Goal: Transaction & Acquisition: Purchase product/service

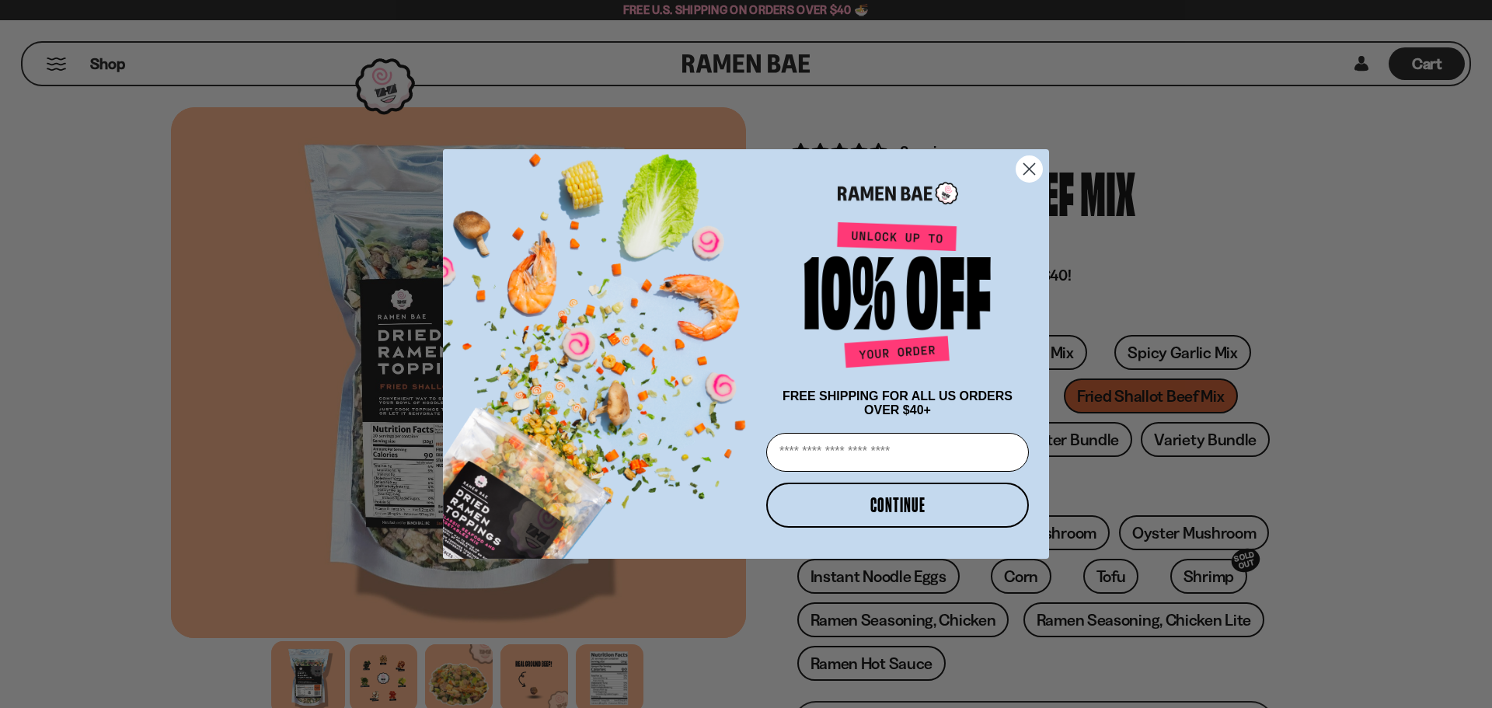
click at [1326, 207] on div "Close dialog FREE SHIPPING FOR ALL US ORDERS OVER $40+ Email CONTINUE ******" at bounding box center [746, 354] width 1492 height 708
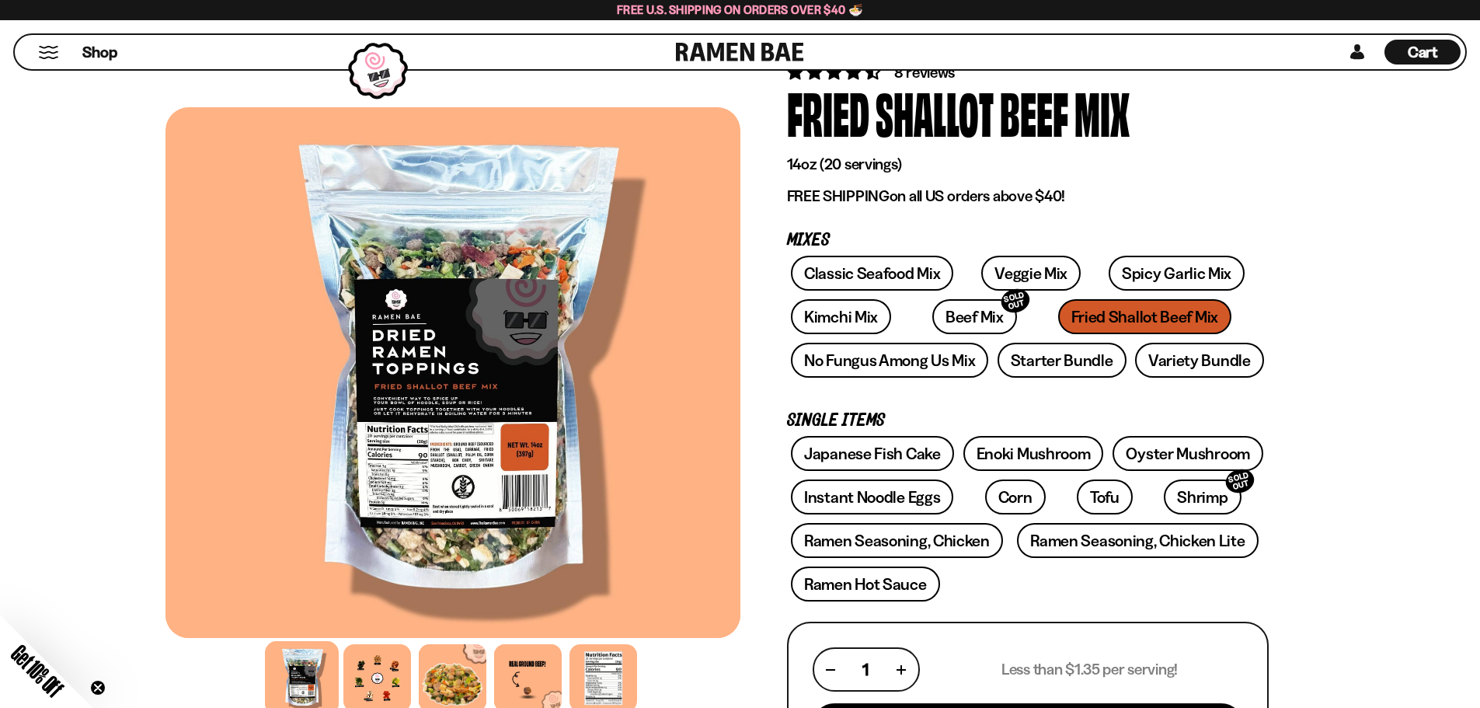
scroll to position [130, 0]
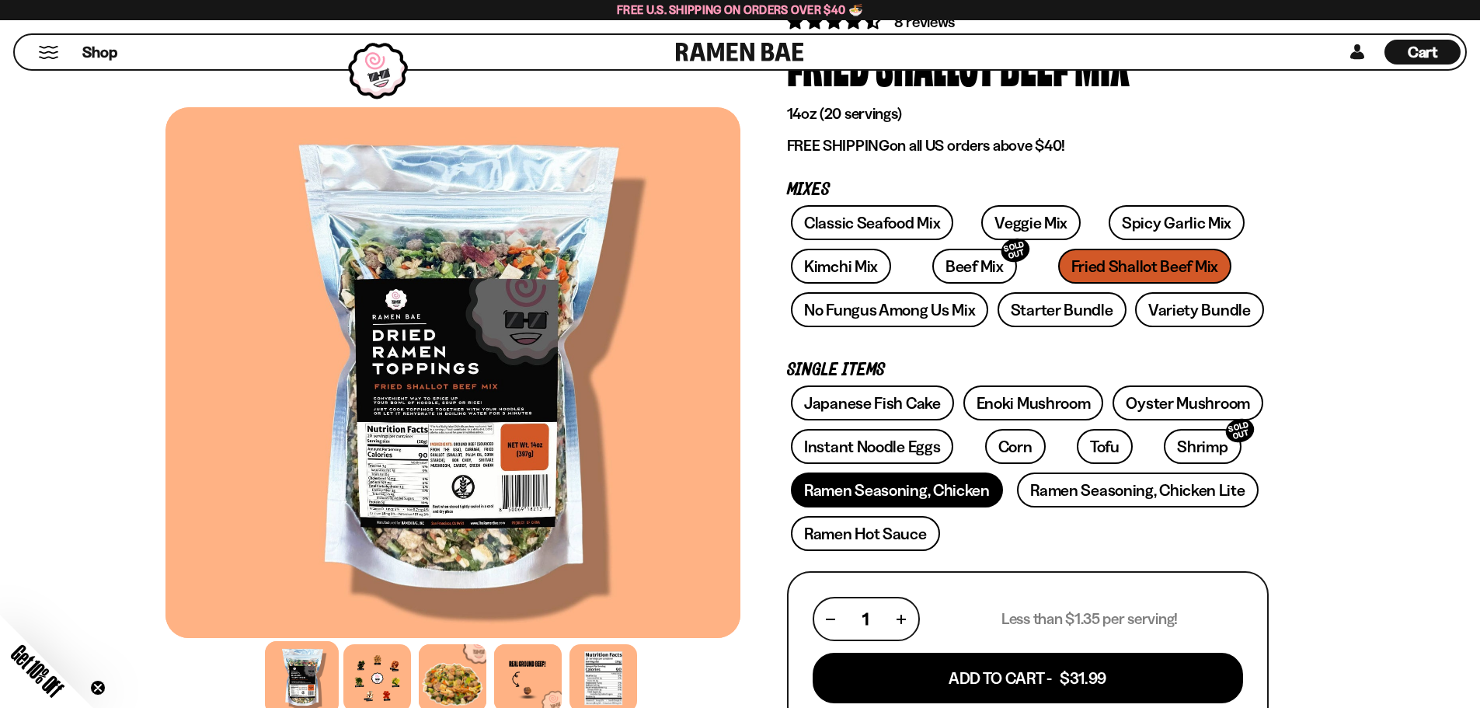
click at [880, 483] on link "Ramen Seasoning, Chicken" at bounding box center [897, 489] width 212 height 35
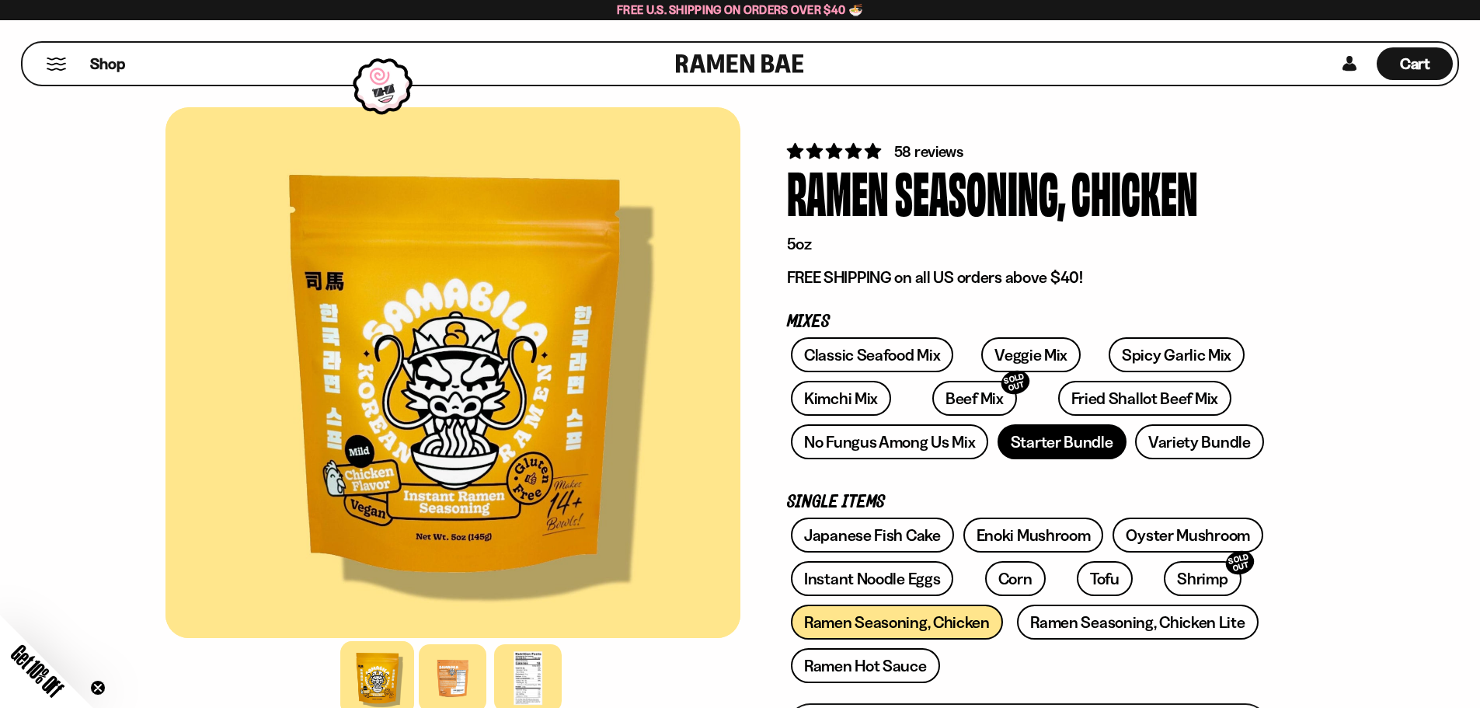
click at [1047, 446] on link "Starter Bundle" at bounding box center [1062, 441] width 129 height 35
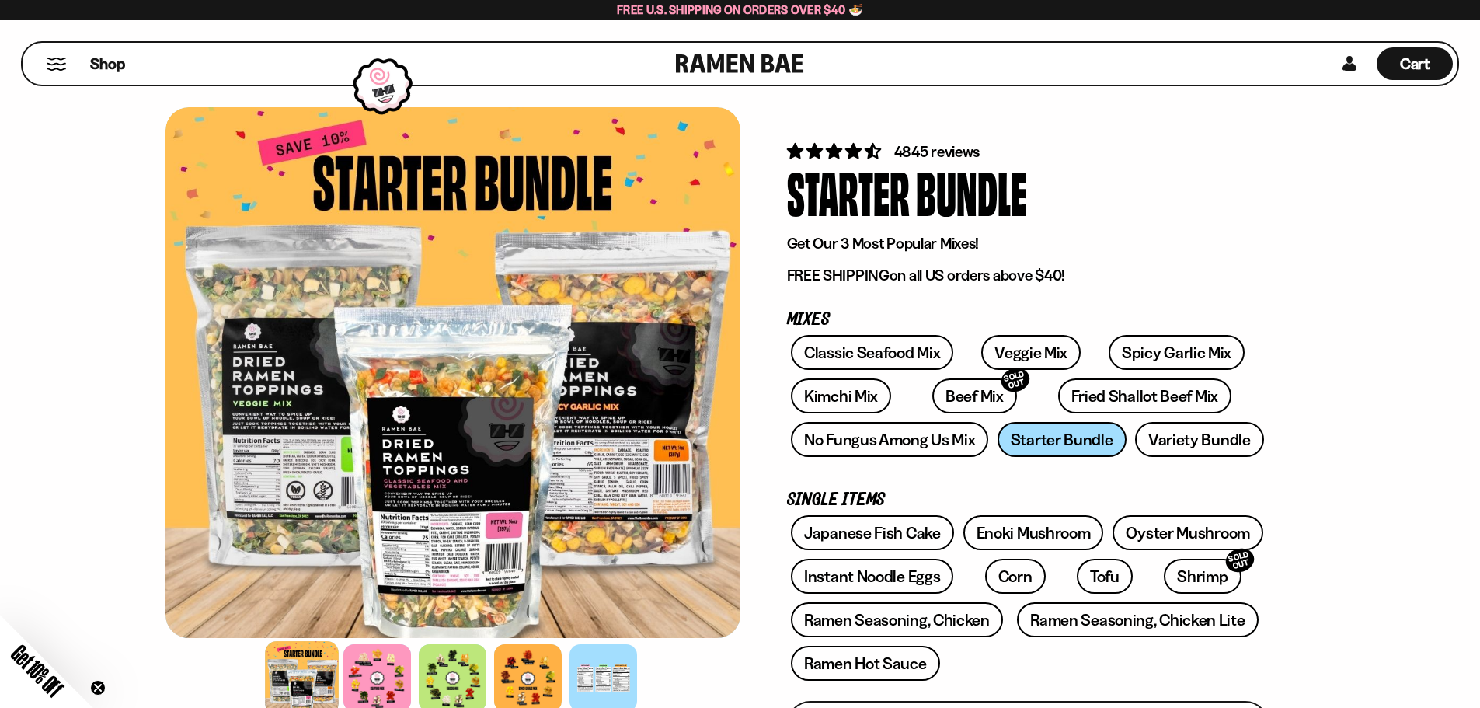
click at [409, 500] on div at bounding box center [452, 372] width 575 height 531
click at [934, 392] on link "Beef Mix SOLD OUT" at bounding box center [974, 395] width 85 height 35
